Goal: Navigation & Orientation: Find specific page/section

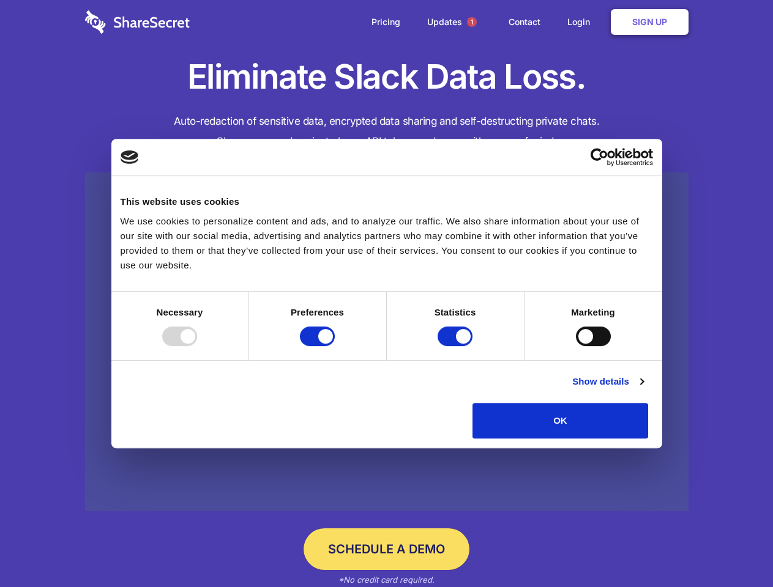
click at [197, 346] on div at bounding box center [179, 337] width 35 height 20
click at [335, 346] on input "Preferences" at bounding box center [317, 337] width 35 height 20
checkbox input "false"
click at [456, 346] on input "Statistics" at bounding box center [454, 337] width 35 height 20
checkbox input "false"
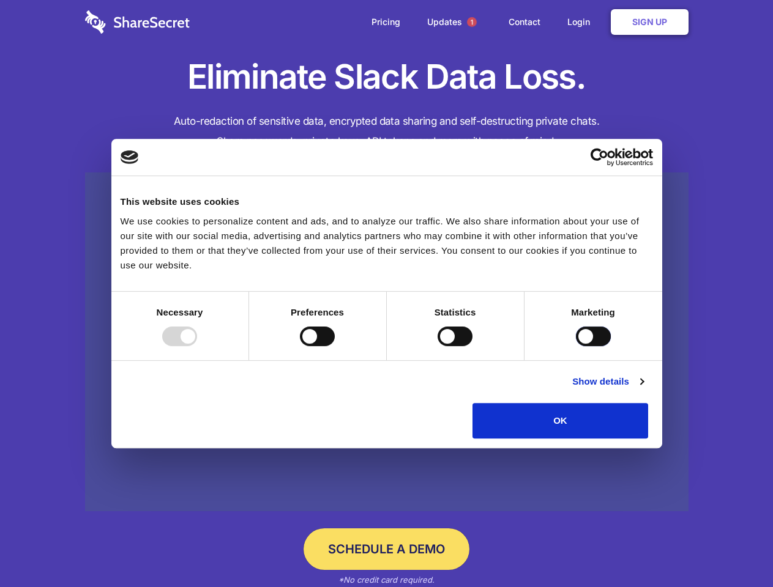
click at [576, 346] on input "Marketing" at bounding box center [593, 337] width 35 height 20
checkbox input "true"
click at [643, 389] on link "Show details" at bounding box center [607, 381] width 71 height 15
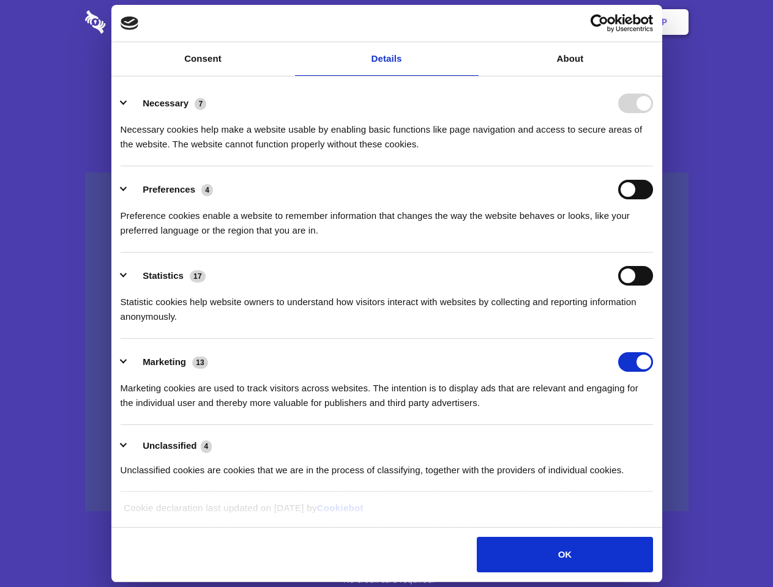
click at [658, 443] on ul "Necessary 7 Necessary cookies help make a website usable by enabling basic func…" at bounding box center [386, 286] width 544 height 412
click at [471, 22] on span "1" at bounding box center [472, 22] width 10 height 10
